Goal: Transaction & Acquisition: Purchase product/service

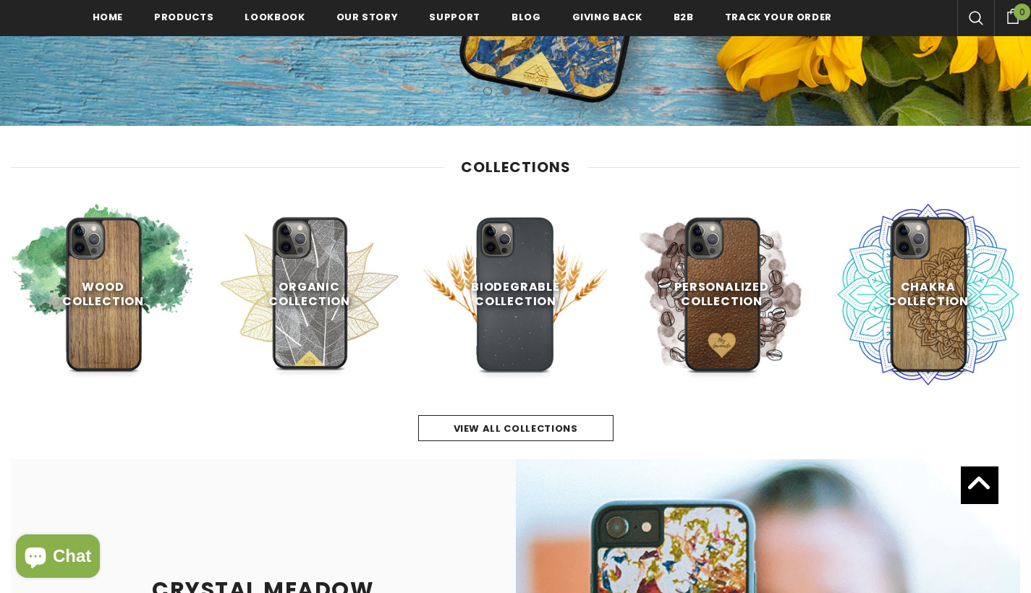
scroll to position [504, 0]
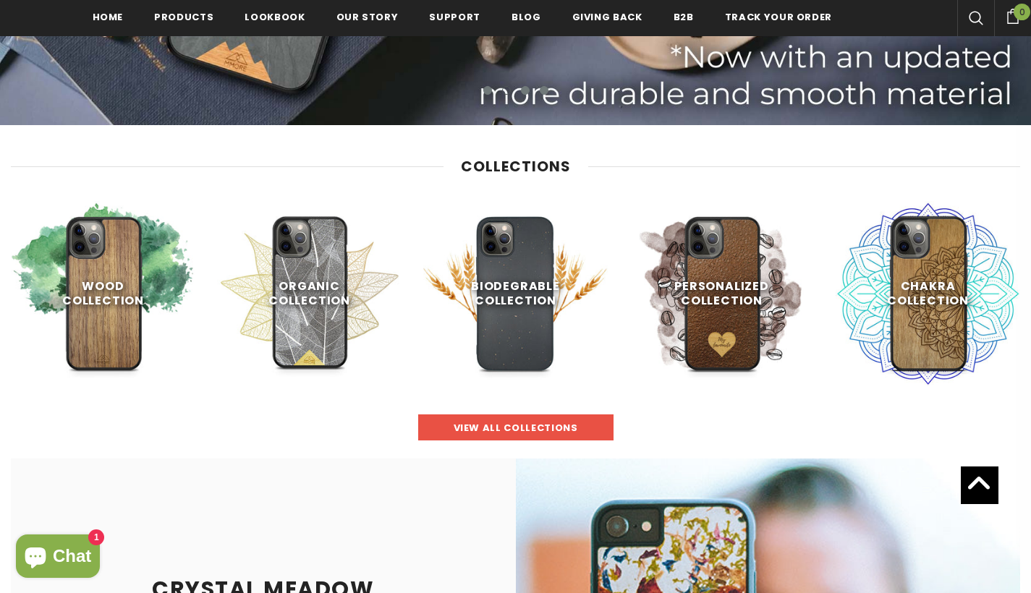
click at [533, 428] on span "view all collections" at bounding box center [516, 428] width 124 height 14
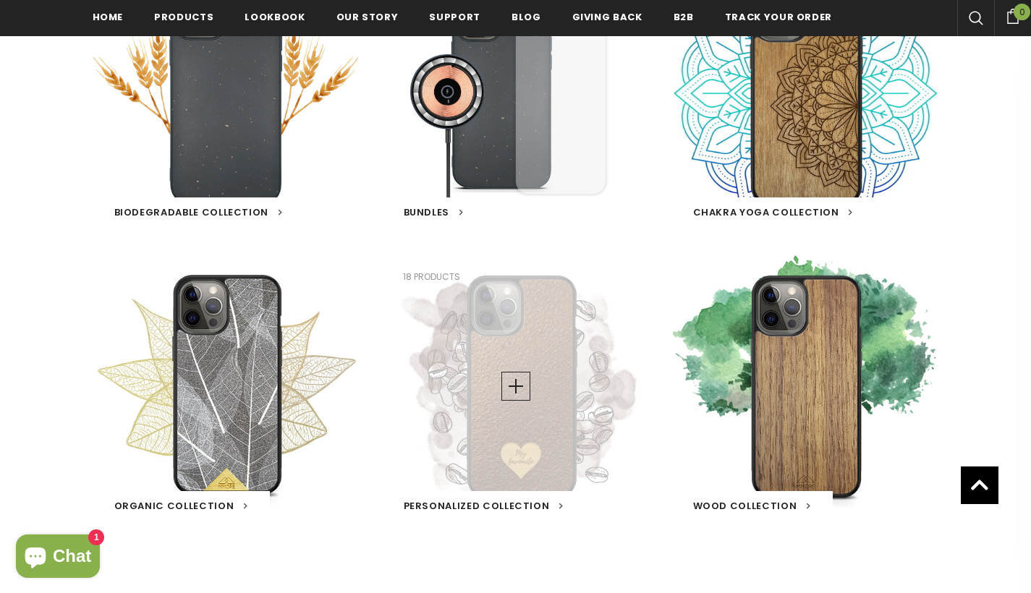
scroll to position [657, 0]
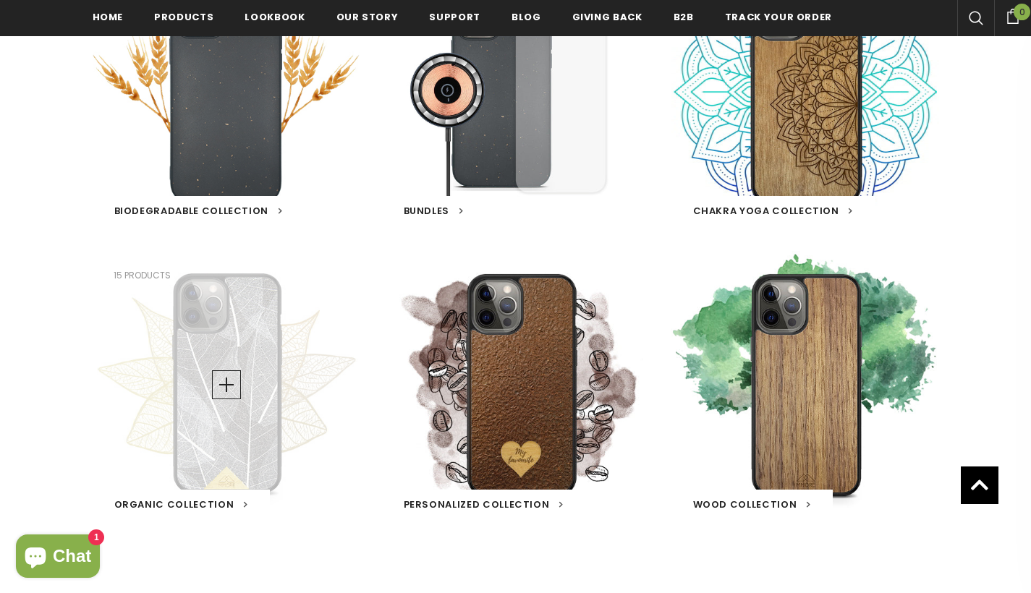
click at [224, 400] on div "Organic Collection 15 products" at bounding box center [227, 385] width 268 height 268
click at [205, 500] on span "Organic Collection" at bounding box center [174, 505] width 120 height 14
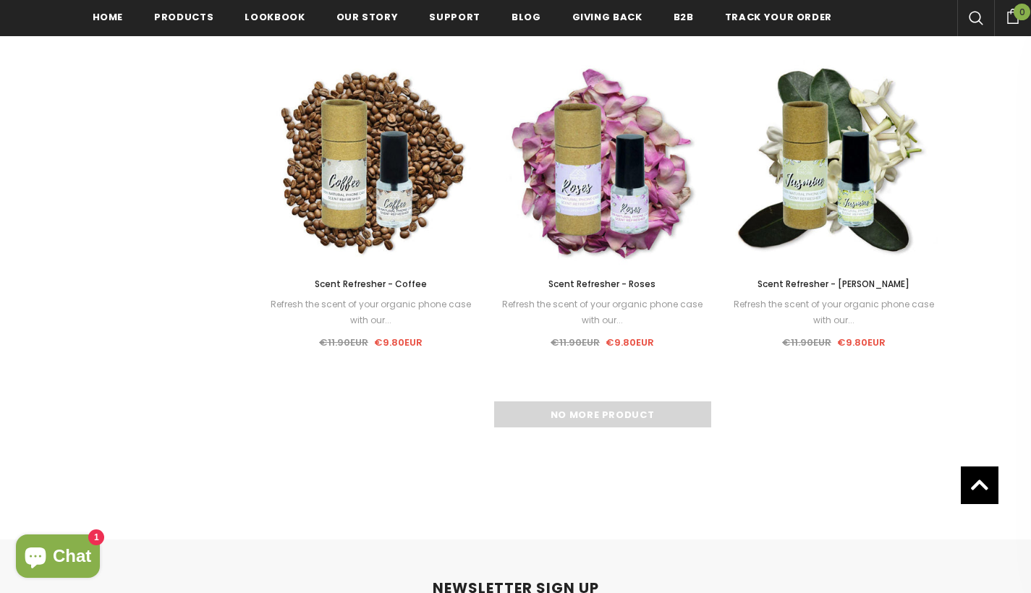
scroll to position [1733, 0]
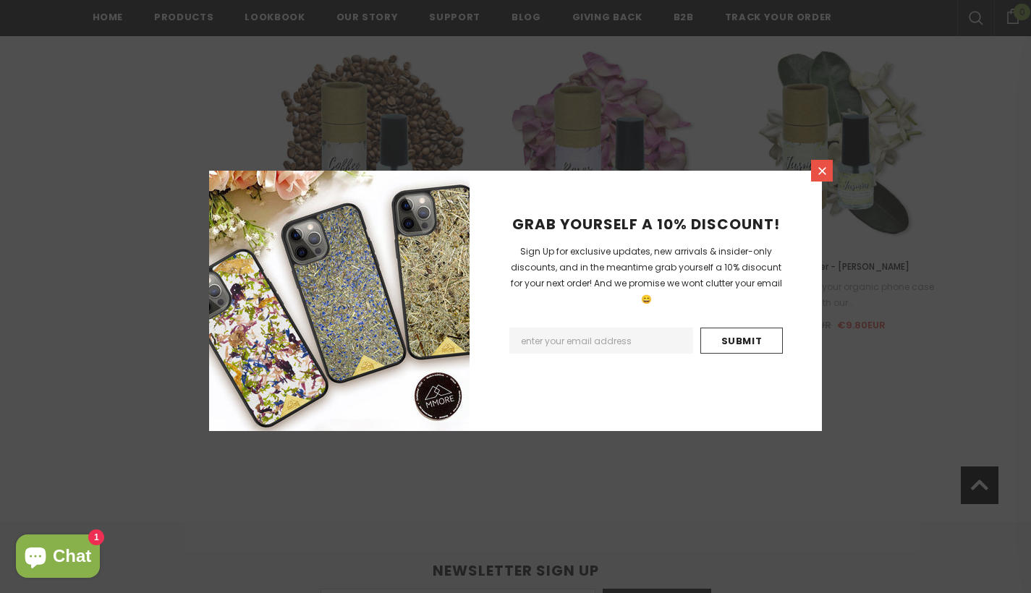
click at [825, 174] on icon at bounding box center [822, 171] width 8 height 8
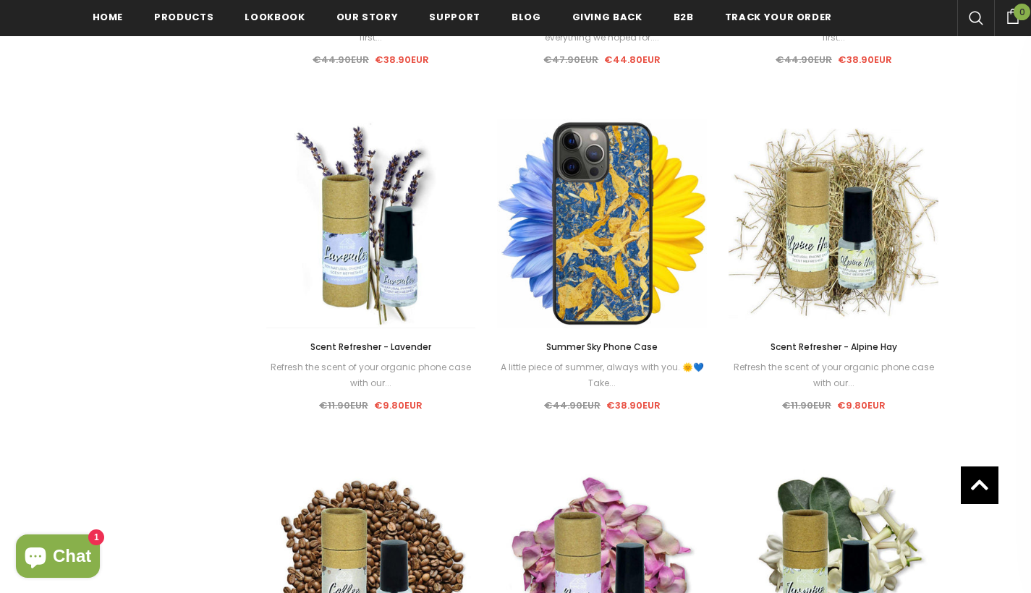
scroll to position [1307, 0]
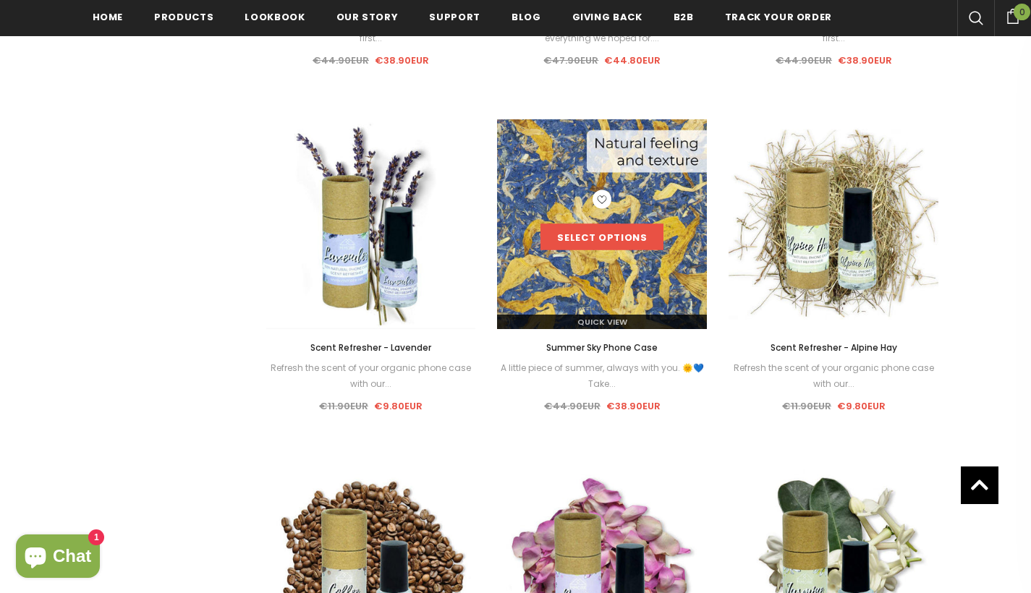
click at [613, 239] on link "Select options" at bounding box center [601, 237] width 123 height 26
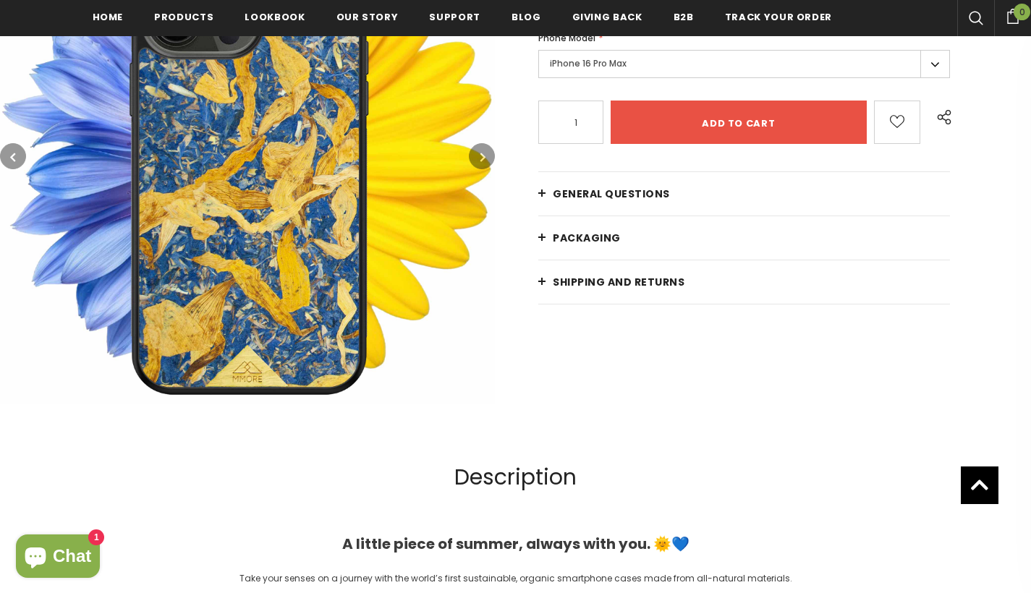
scroll to position [330, 0]
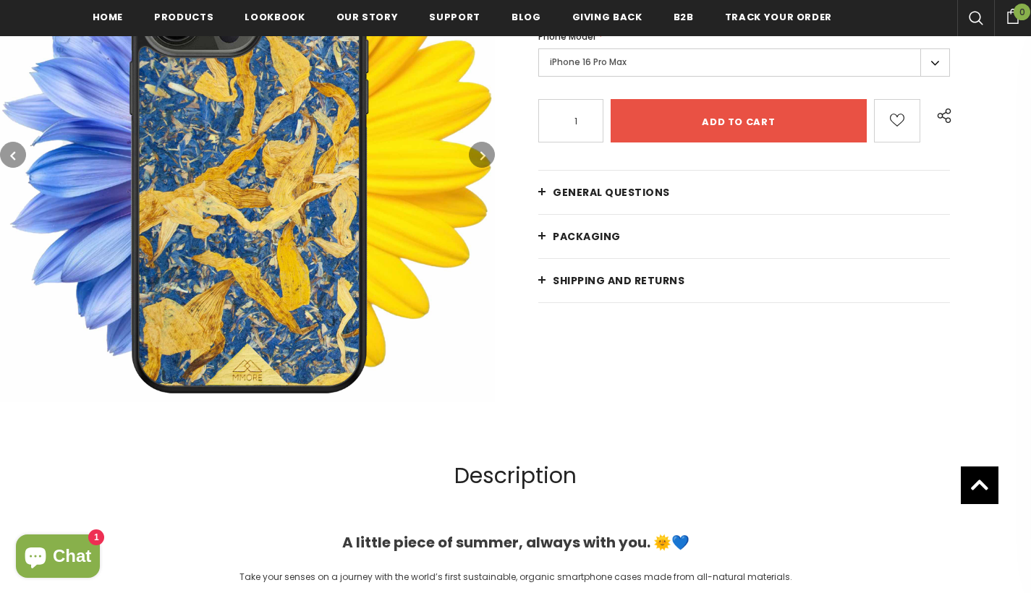
click at [615, 189] on span "General Questions" at bounding box center [611, 192] width 117 height 14
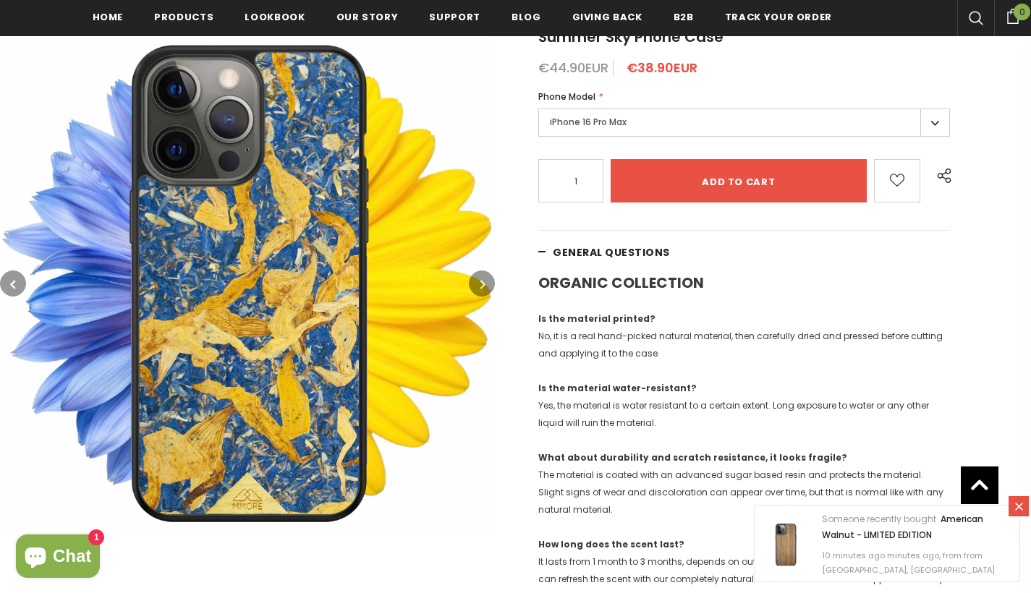
scroll to position [281, 0]
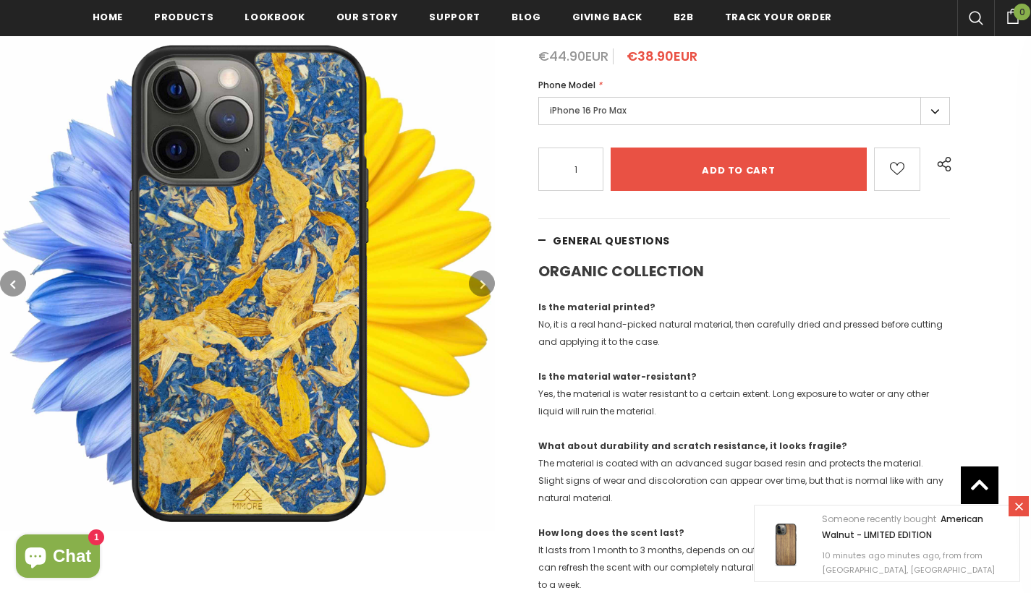
click at [545, 241] on link "General Questions" at bounding box center [744, 240] width 412 height 43
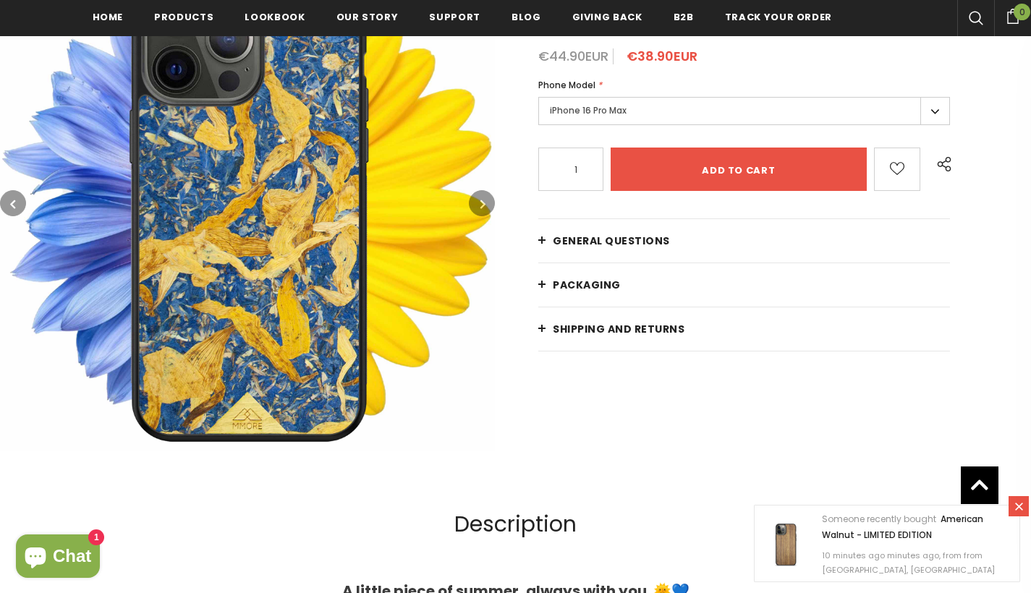
click at [542, 289] on link "PACKAGING" at bounding box center [744, 284] width 412 height 43
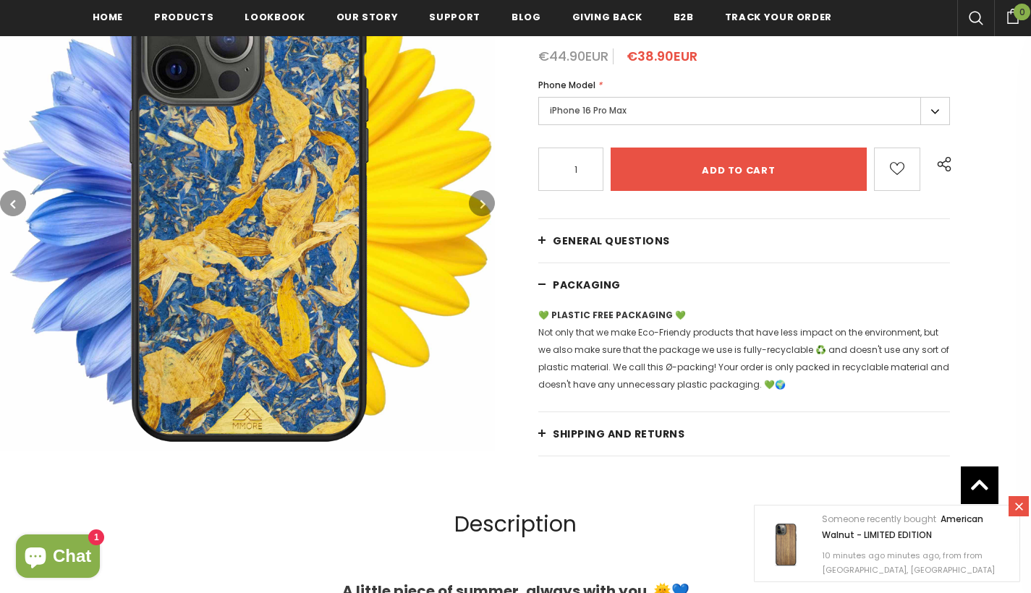
click at [611, 437] on span "Shipping and returns" at bounding box center [619, 434] width 132 height 14
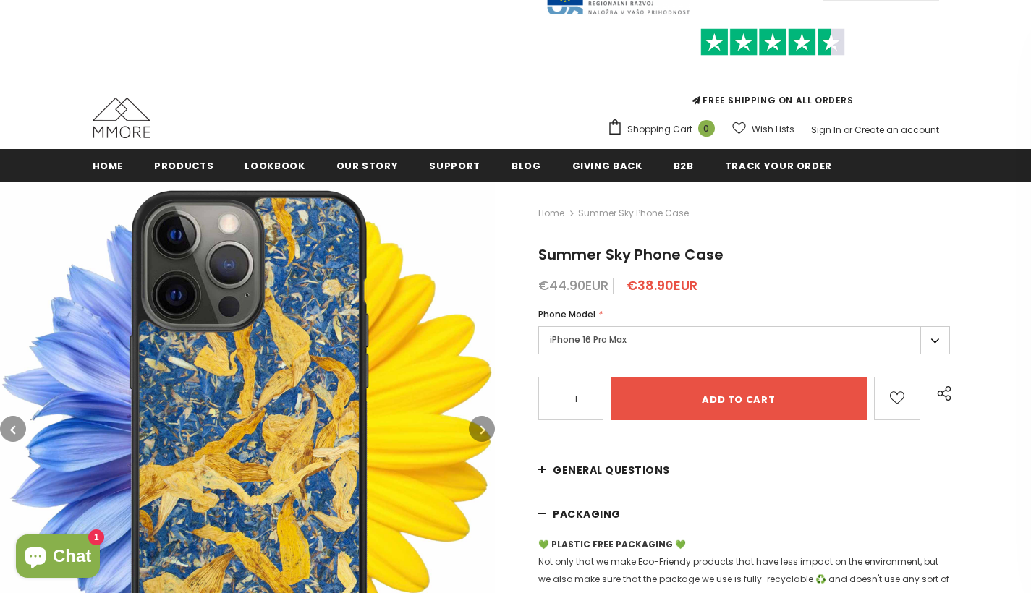
scroll to position [49, 0]
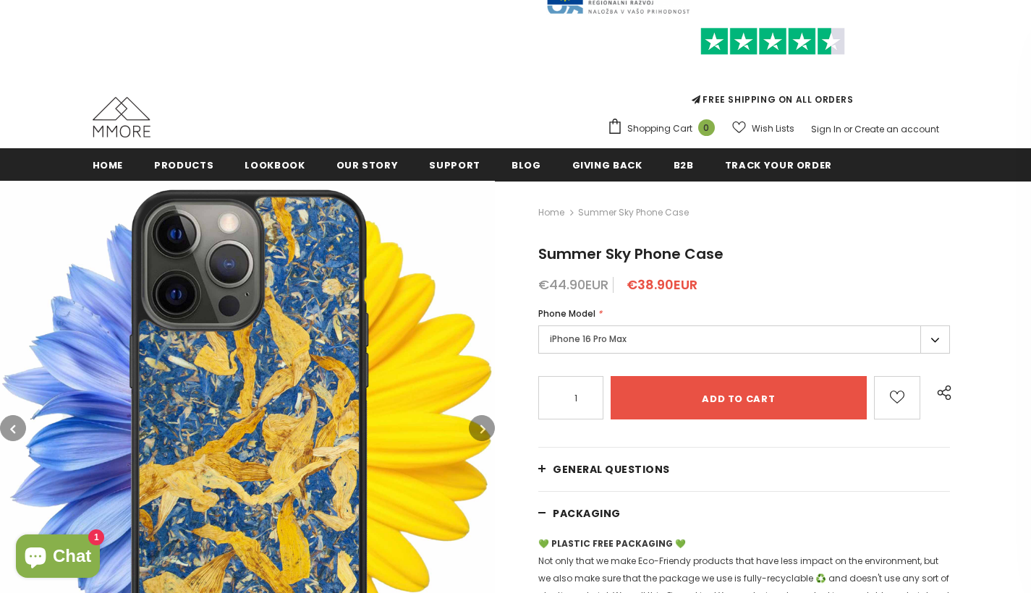
click at [814, 336] on label "iPhone 16 Pro Max" at bounding box center [744, 340] width 412 height 28
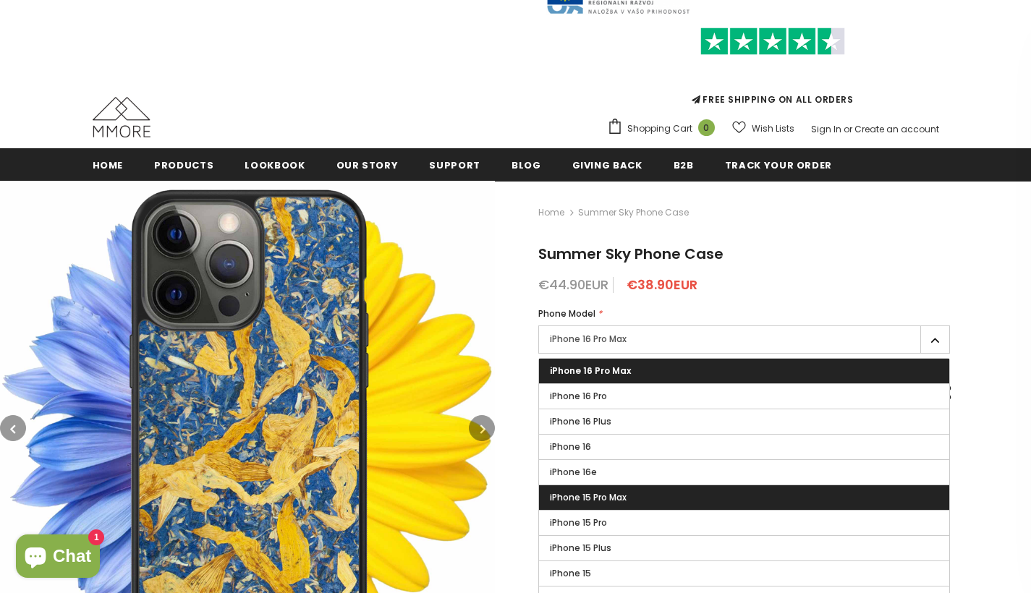
click at [694, 491] on label "iPhone 15 Pro Max" at bounding box center [744, 497] width 410 height 25
click at [0, 0] on input "iPhone 15 Pro Max" at bounding box center [0, 0] width 0 height 0
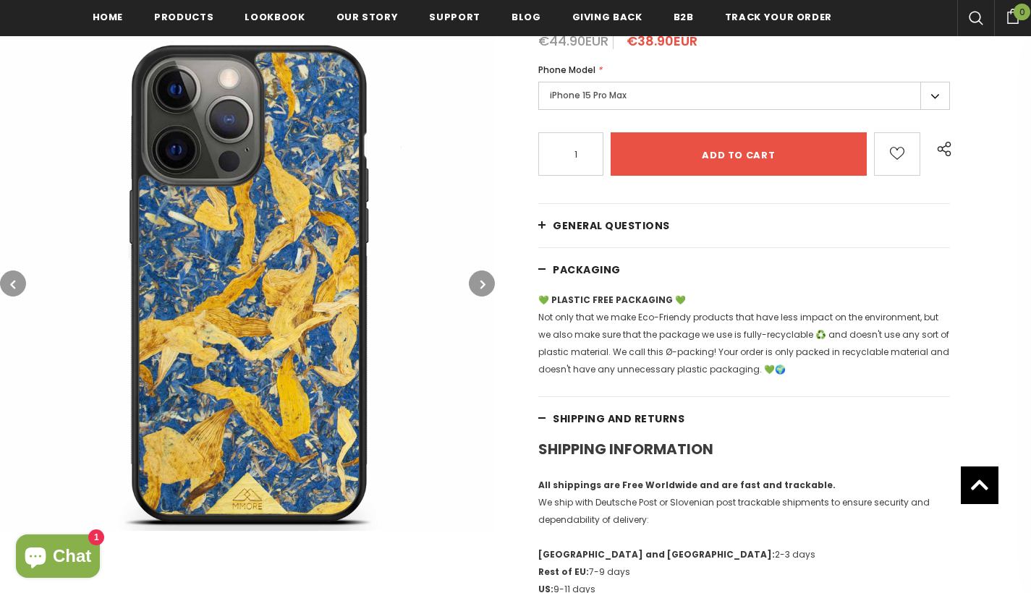
scroll to position [298, 0]
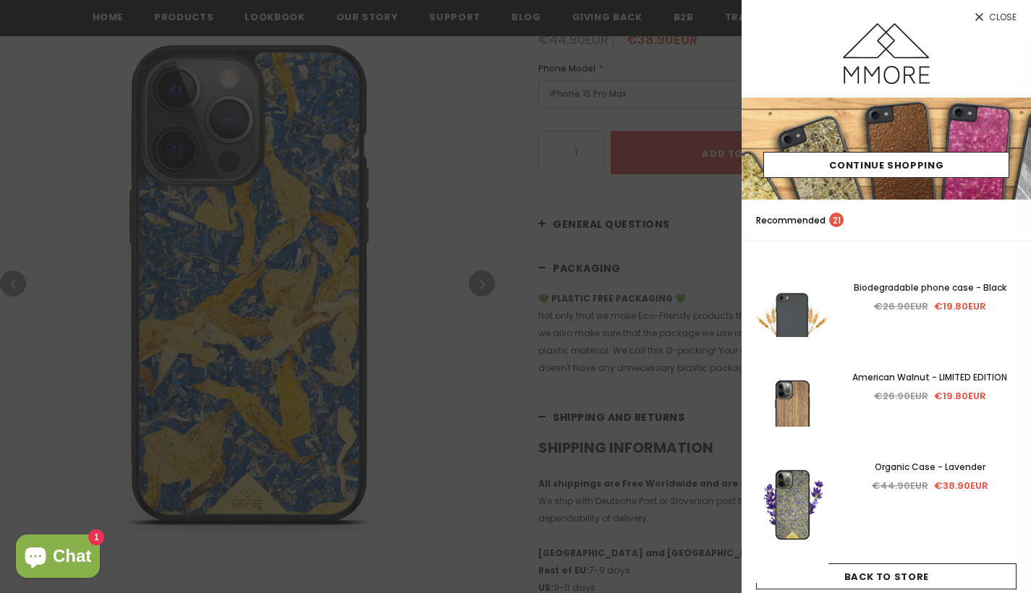
click at [654, 234] on div at bounding box center [515, 296] width 1031 height 593
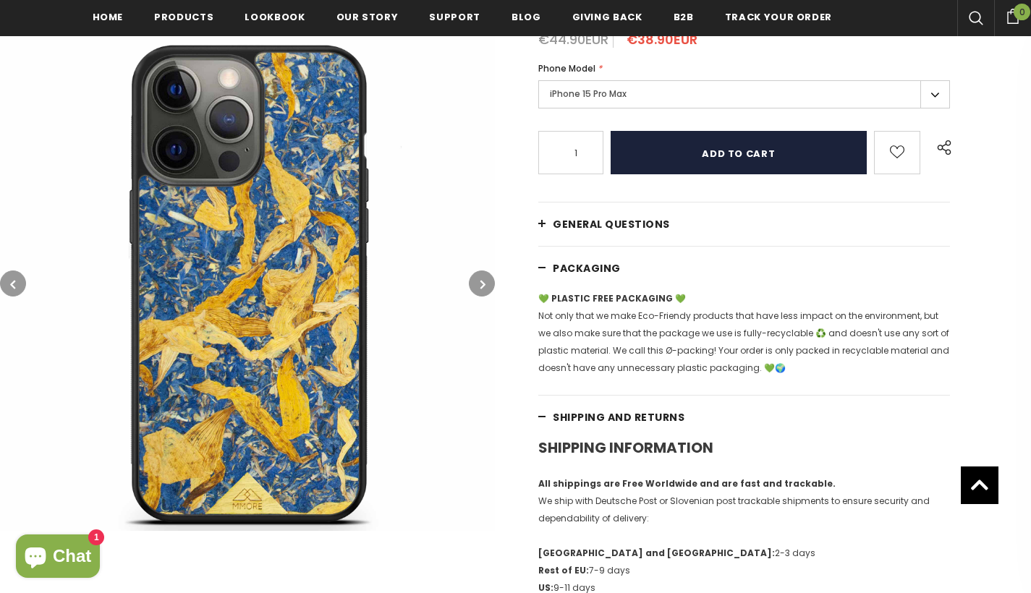
click at [726, 165] on input "Add to cart" at bounding box center [739, 152] width 256 height 43
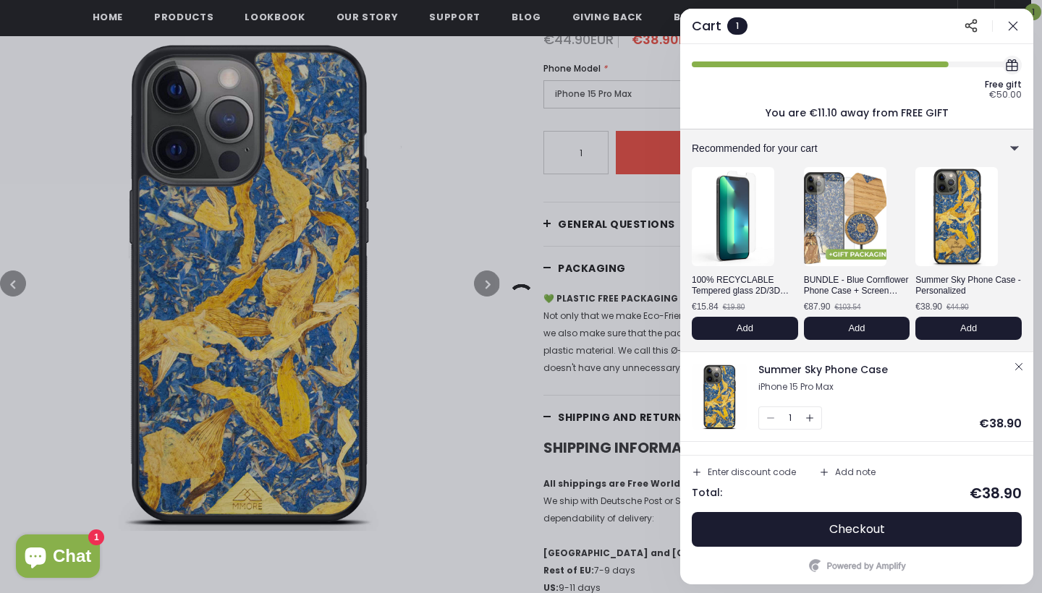
click at [1016, 22] on icon "button" at bounding box center [1013, 26] width 14 height 14
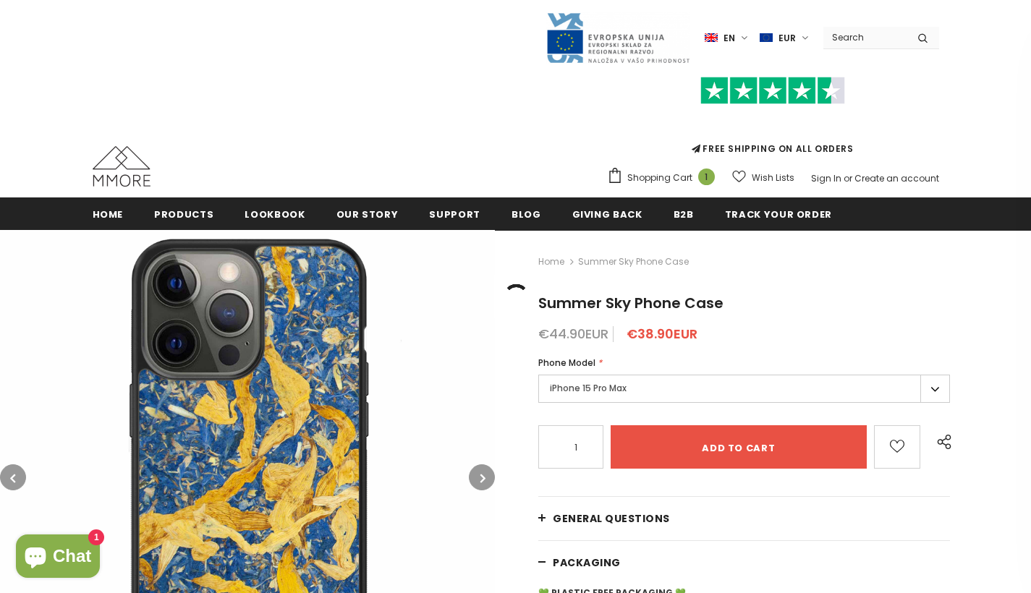
scroll to position [0, 0]
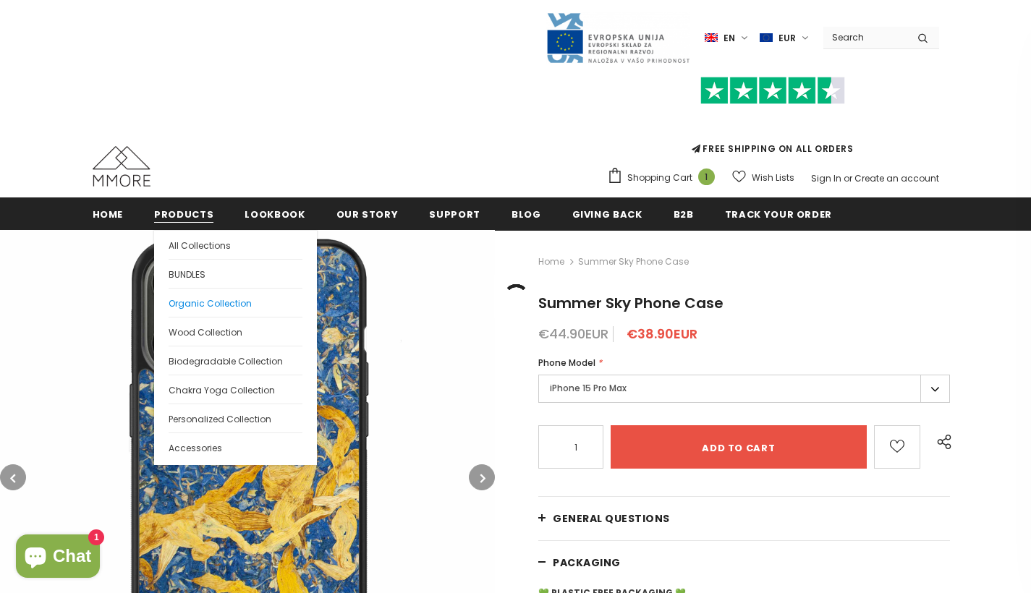
click at [200, 300] on span "Organic Collection" at bounding box center [210, 303] width 83 height 12
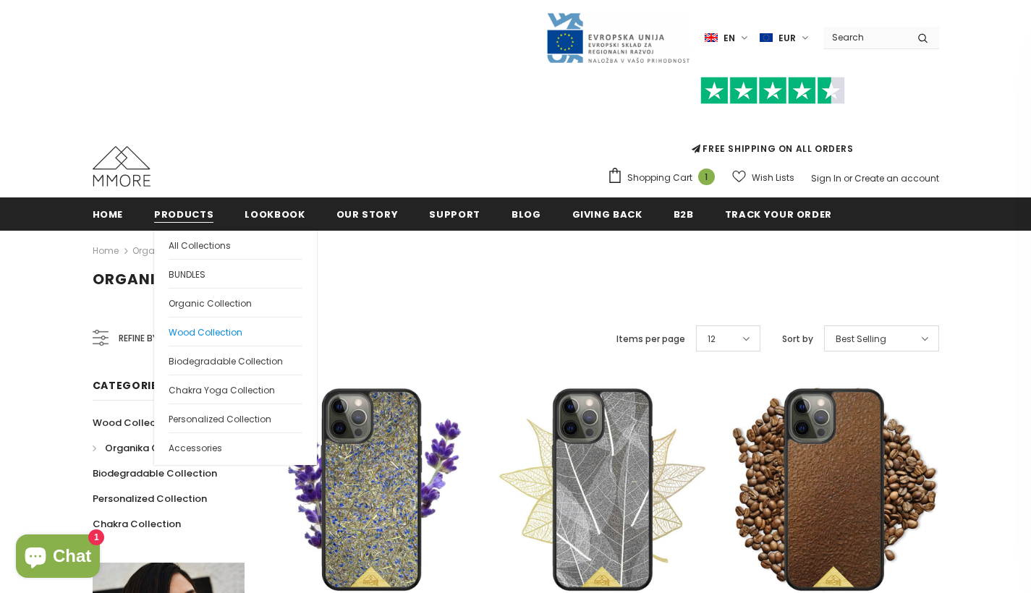
click at [203, 334] on span "Wood Collection" at bounding box center [206, 332] width 74 height 12
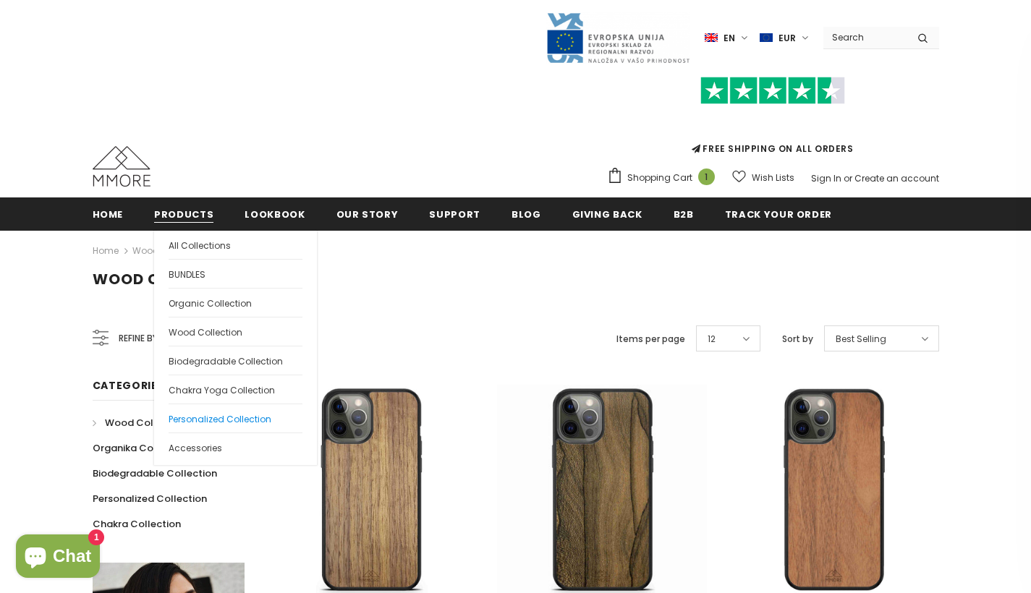
click at [216, 418] on span "Personalized Collection" at bounding box center [220, 419] width 103 height 12
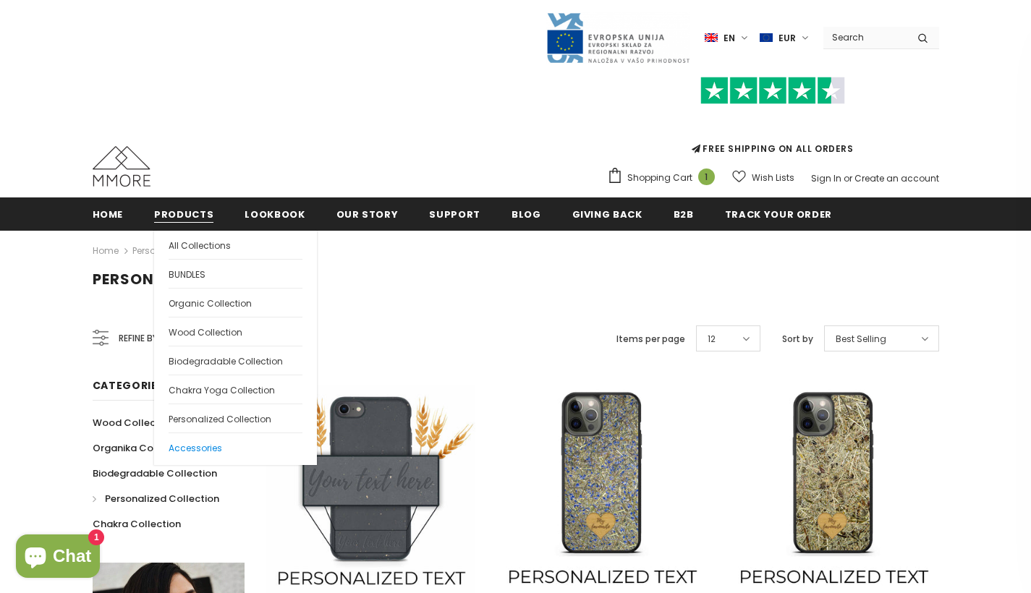
click at [192, 446] on span "Accessories" at bounding box center [196, 448] width 54 height 12
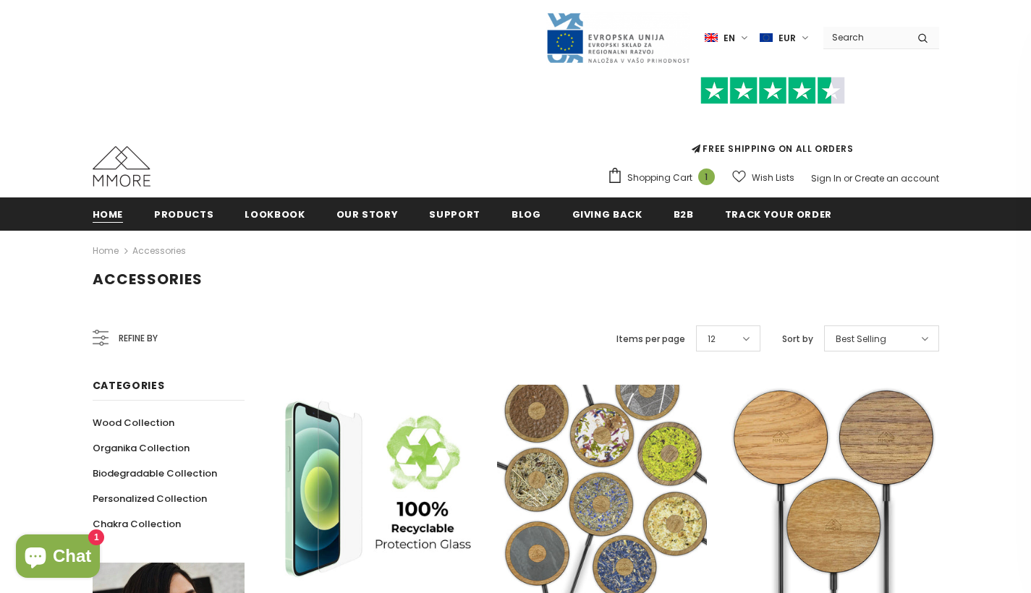
click at [106, 218] on span "Home" at bounding box center [108, 215] width 31 height 14
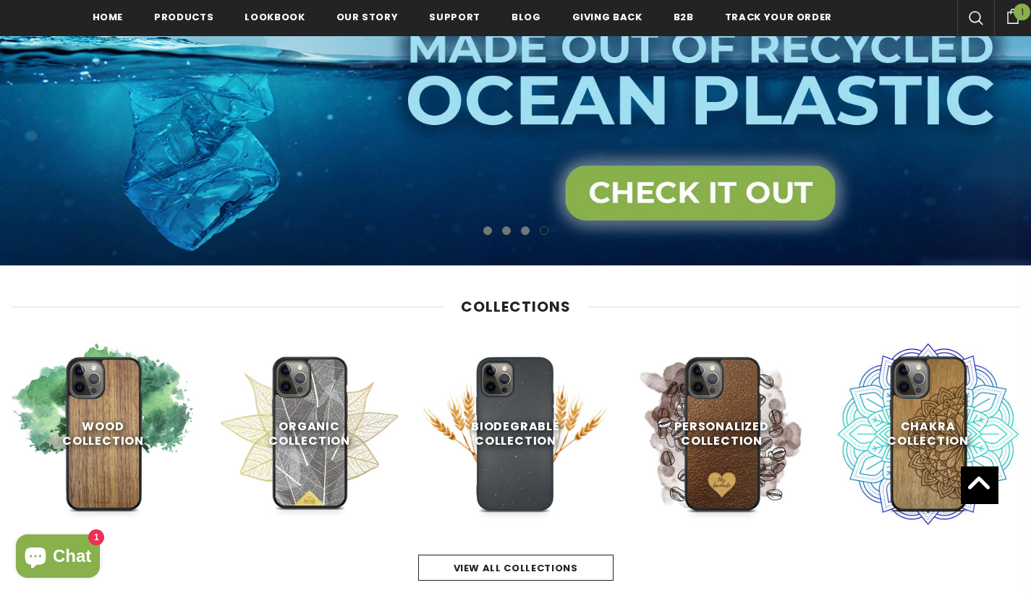
scroll to position [364, 0]
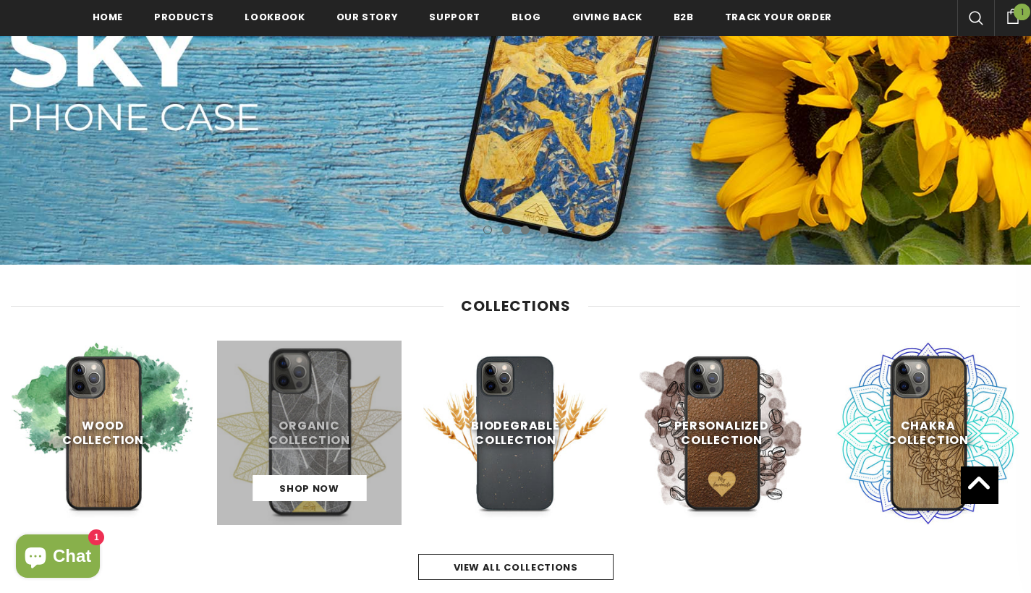
click at [318, 417] on link at bounding box center [309, 433] width 184 height 184
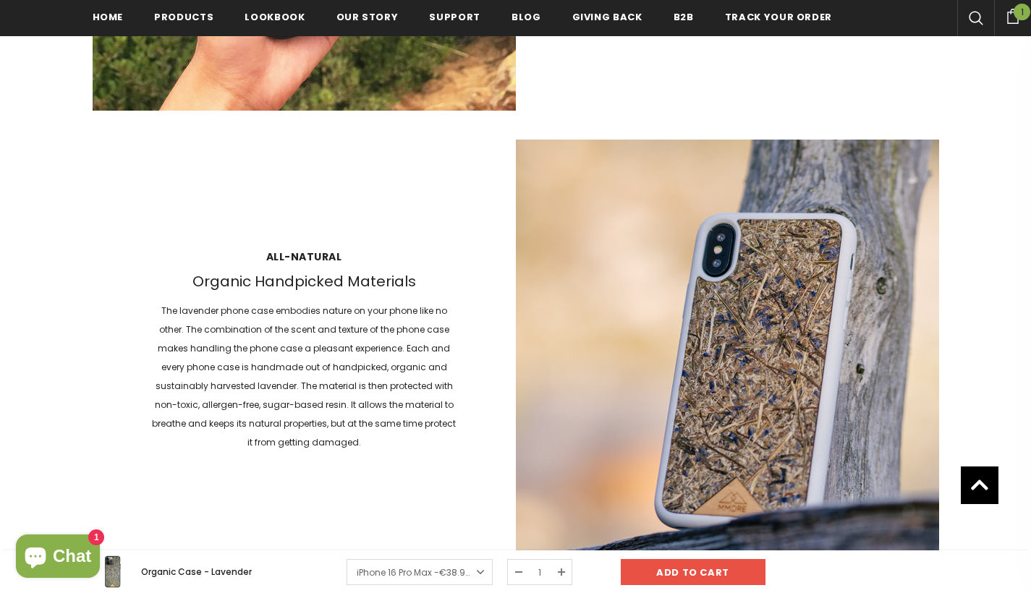
scroll to position [2016, 0]
